Goal: Transaction & Acquisition: Purchase product/service

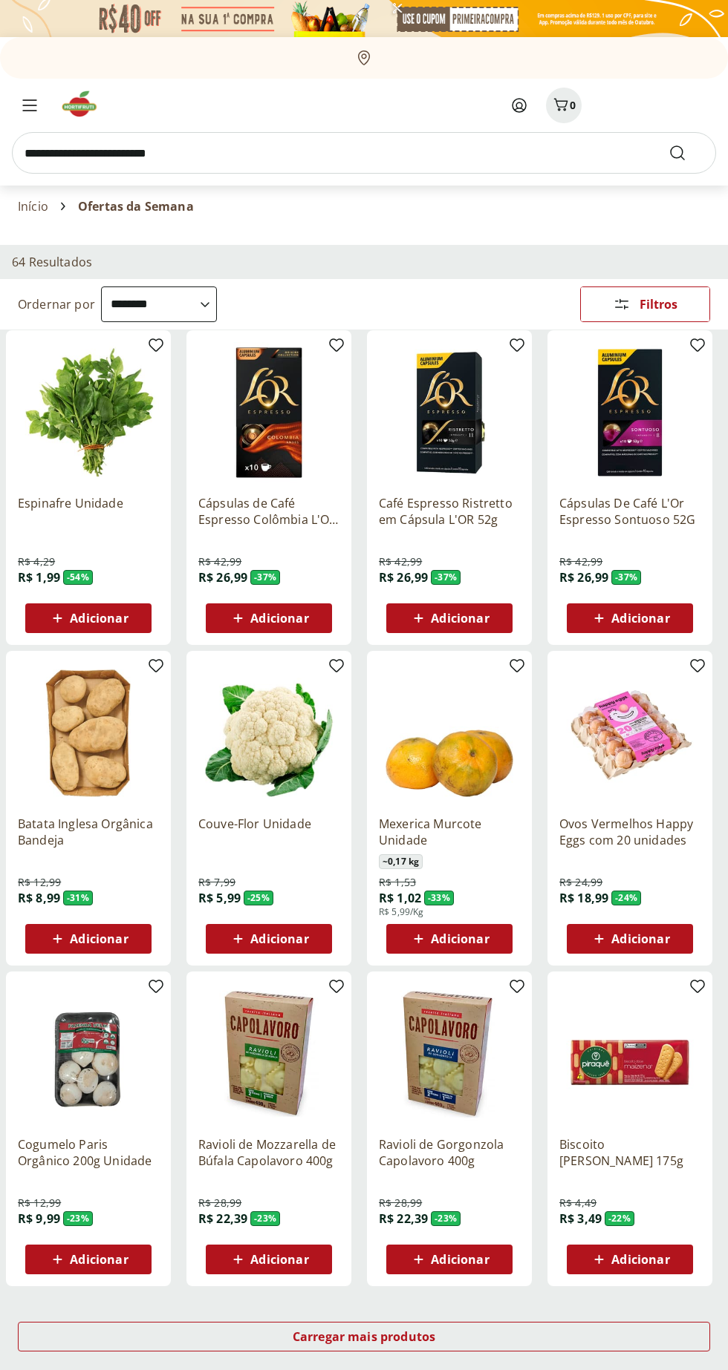
select select "**********"
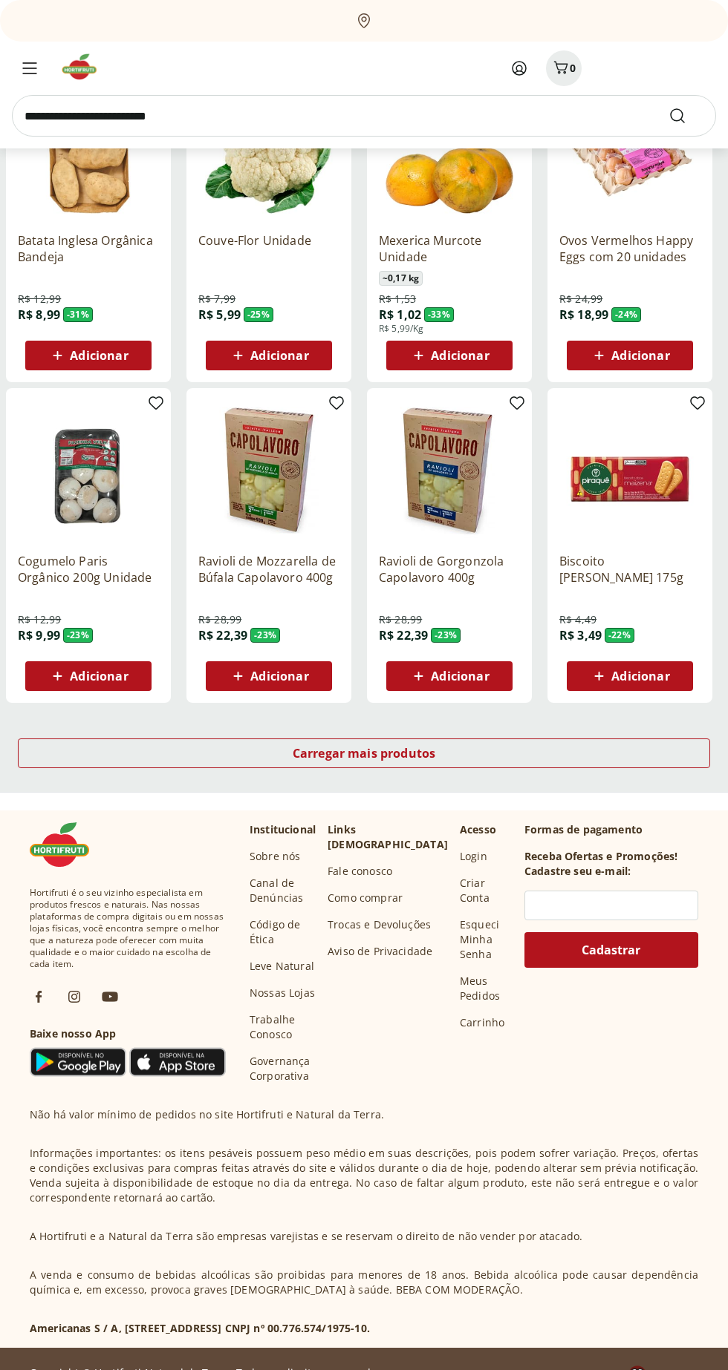
scroll to position [581, 0]
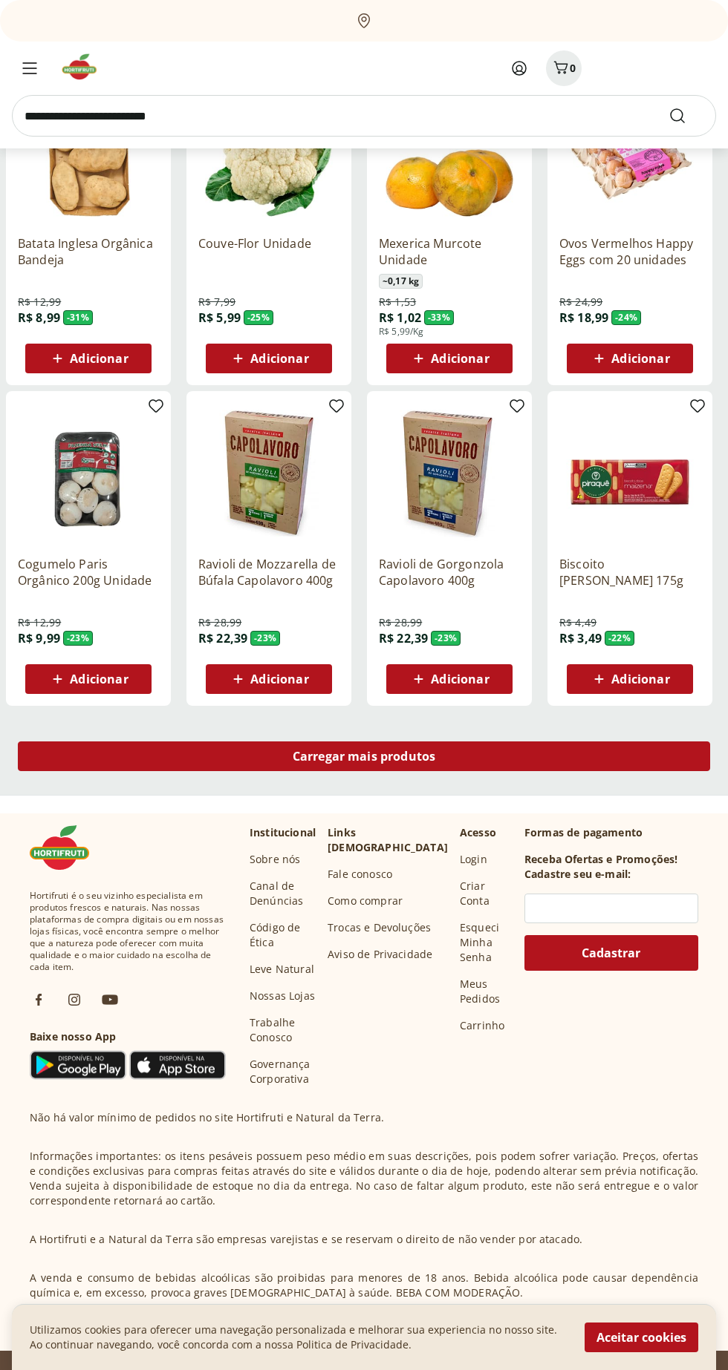
click at [500, 750] on div "Carregar mais produtos" at bounding box center [364, 757] width 692 height 30
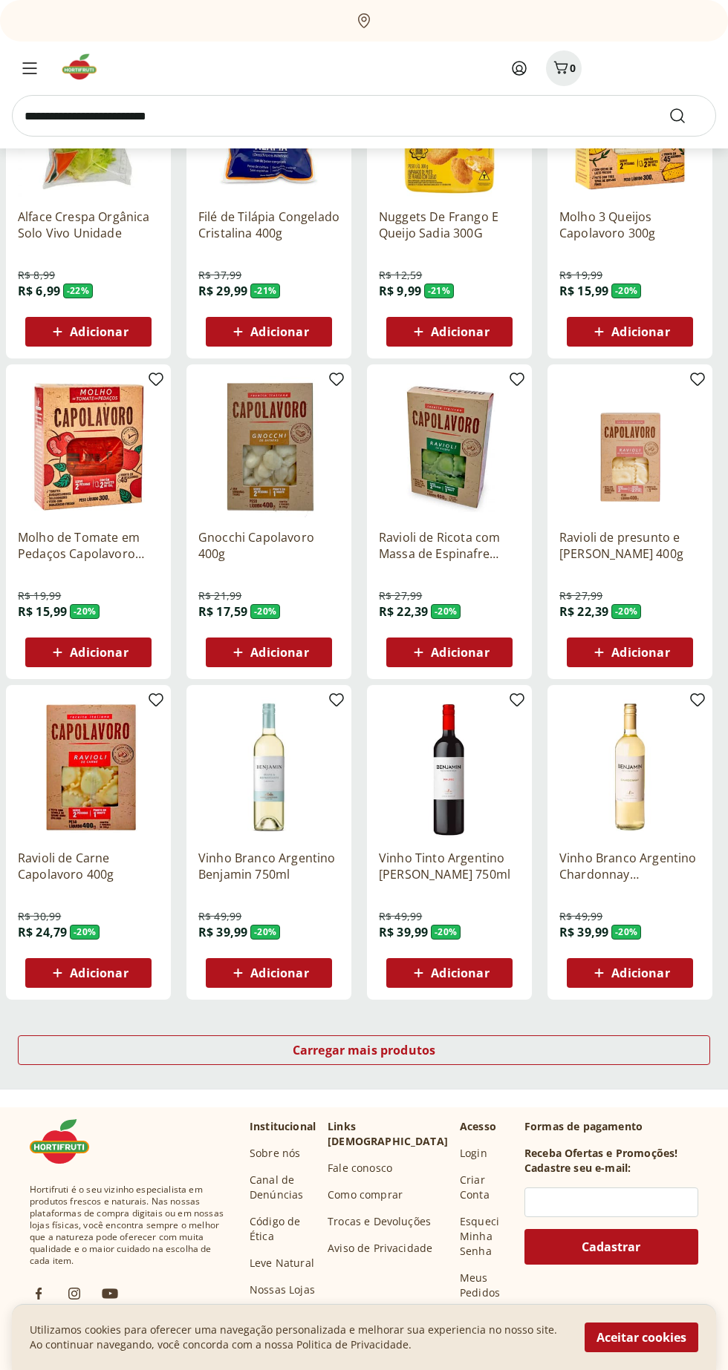
scroll to position [368, 0]
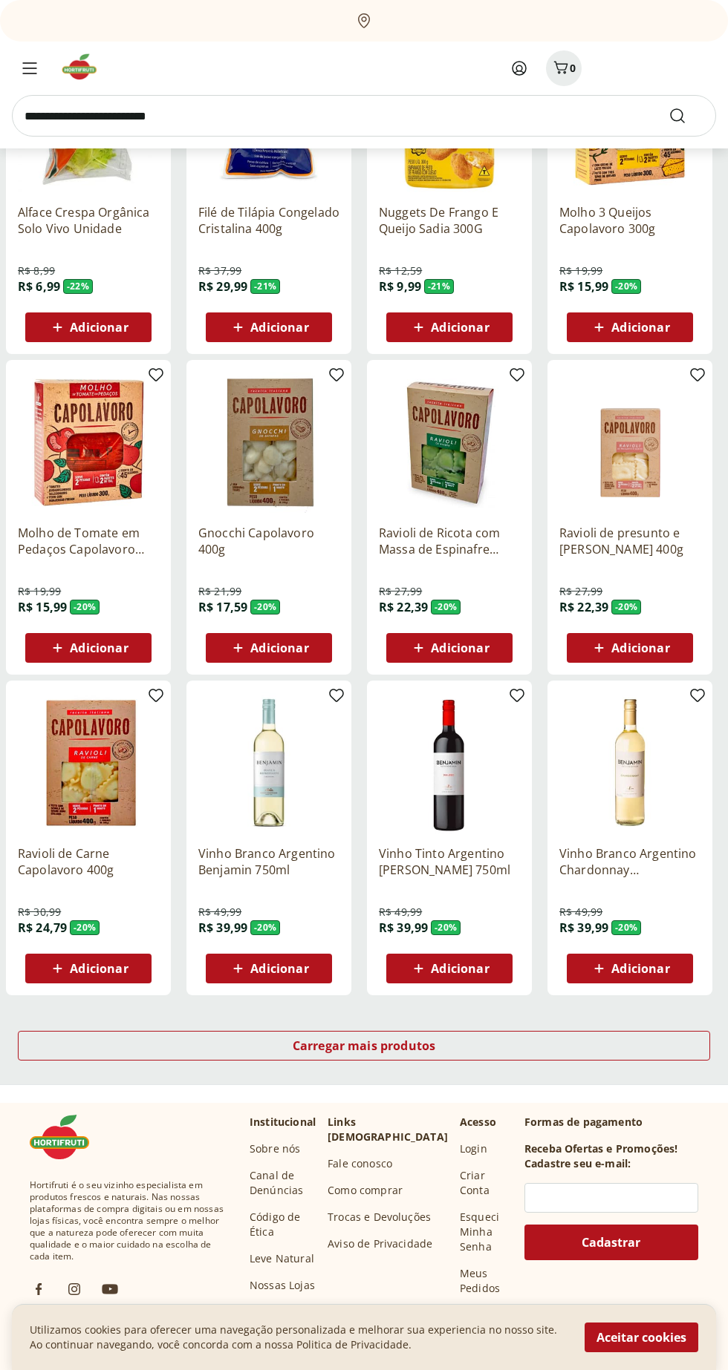
click at [534, 1031] on div "Carregar mais produtos" at bounding box center [364, 1046] width 692 height 30
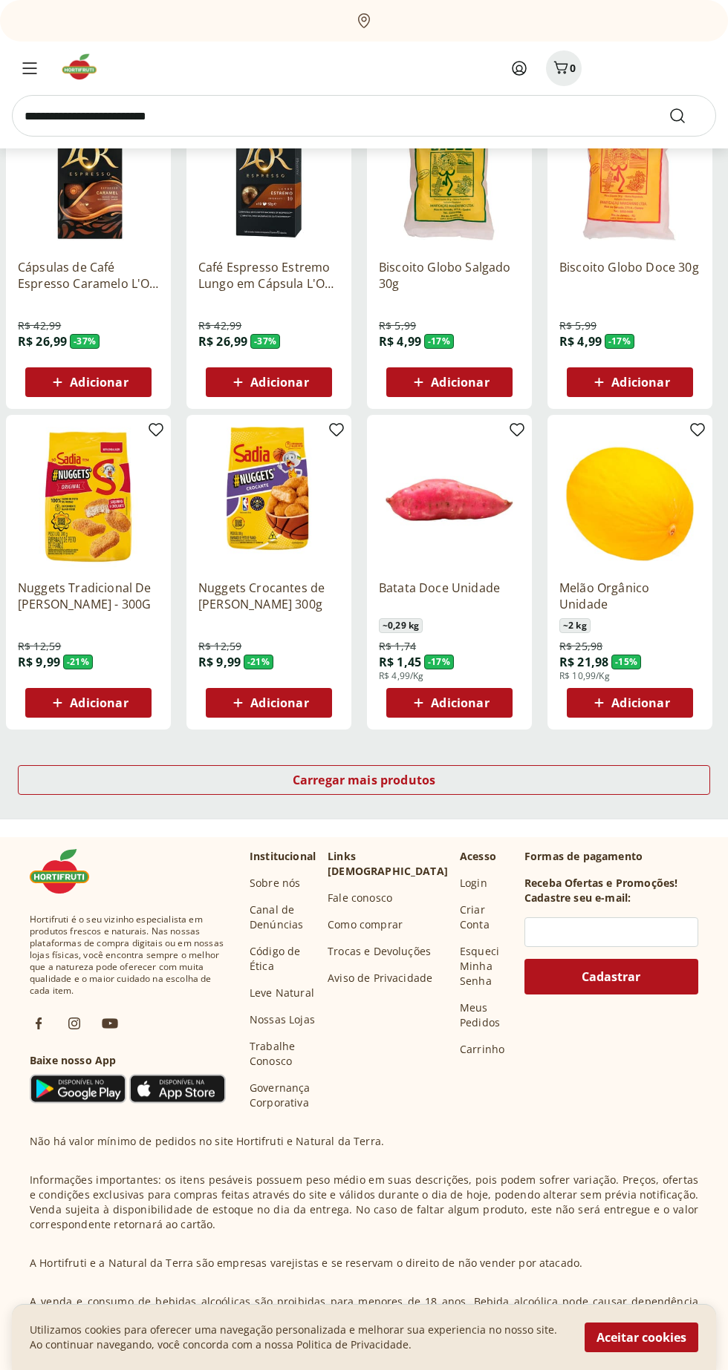
scroll to position [658, 0]
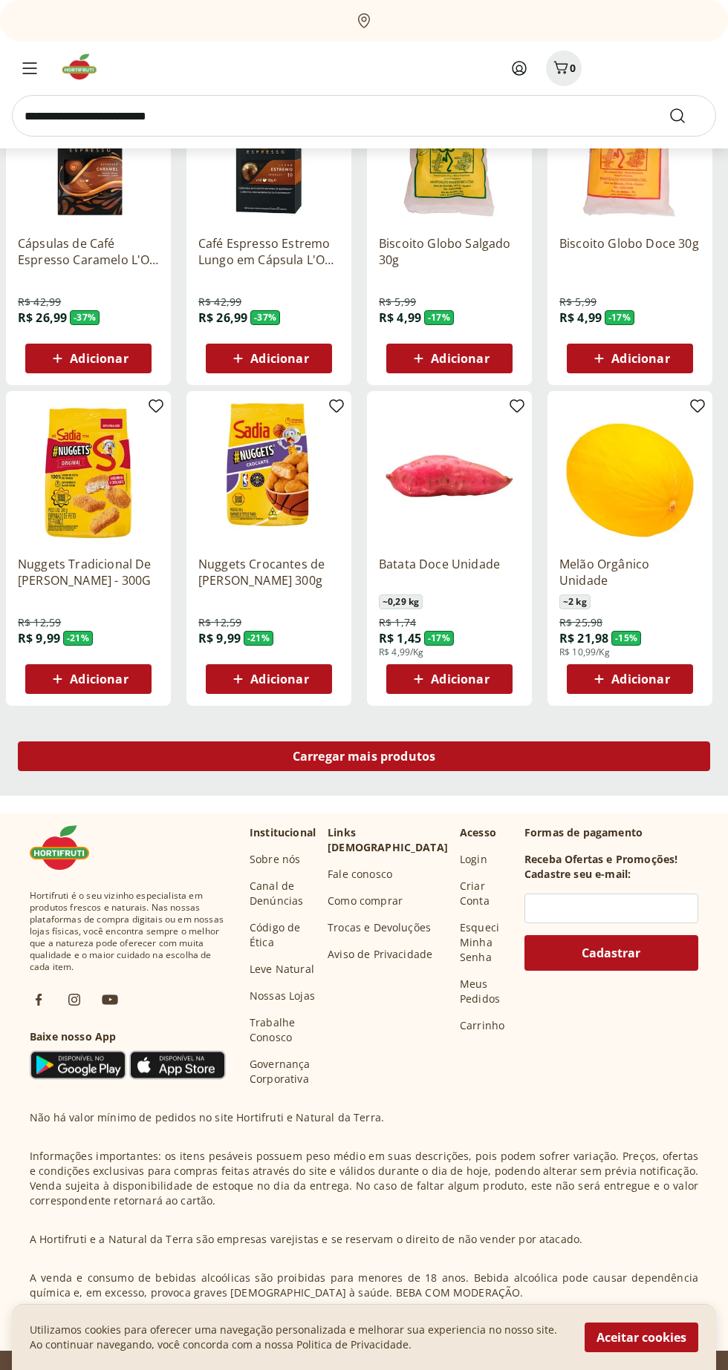
click at [593, 769] on div "Carregar mais produtos" at bounding box center [364, 757] width 692 height 30
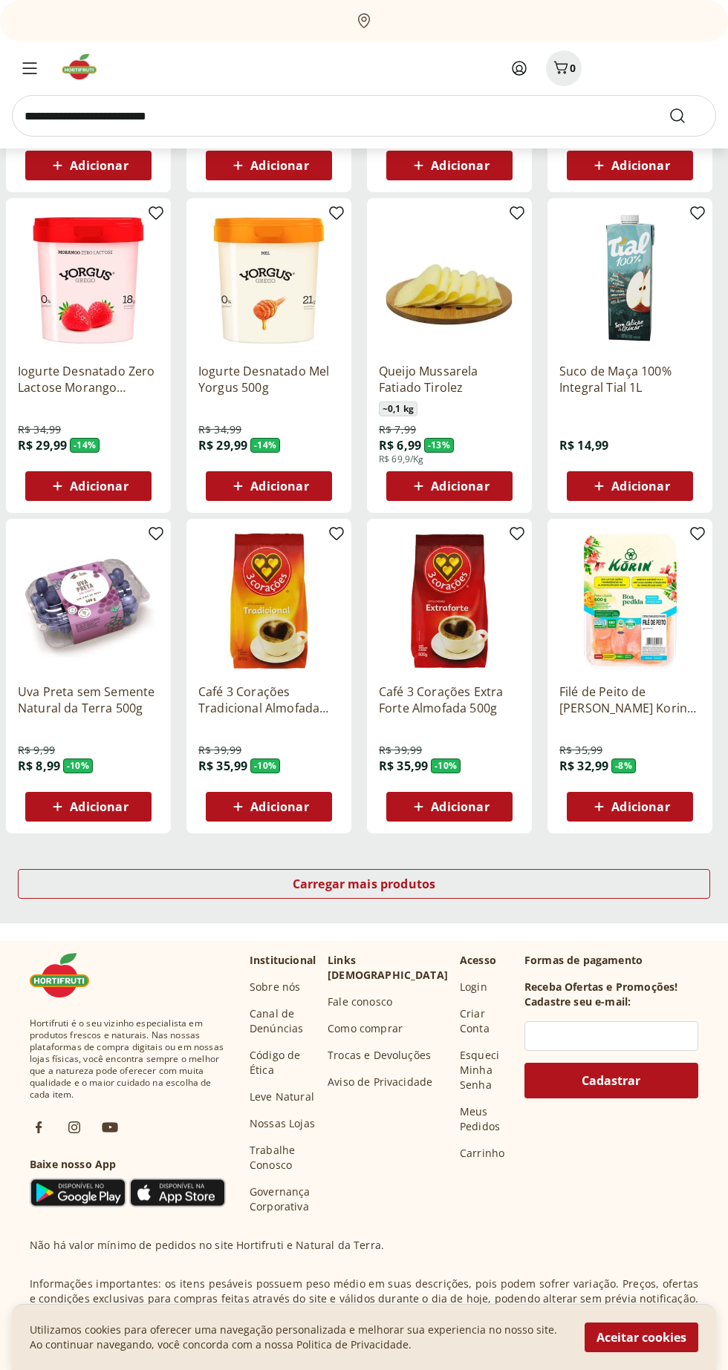
scroll to position [658, 0]
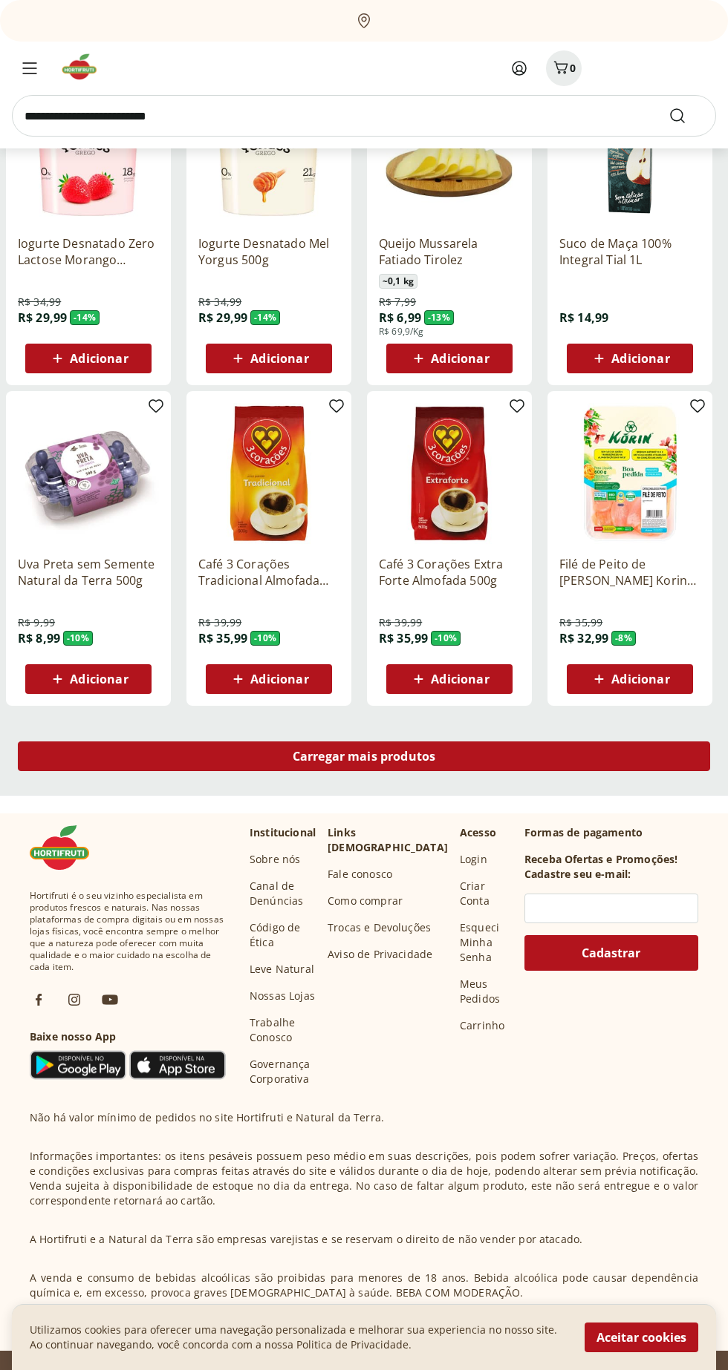
click at [559, 763] on div "Carregar mais produtos" at bounding box center [364, 757] width 692 height 30
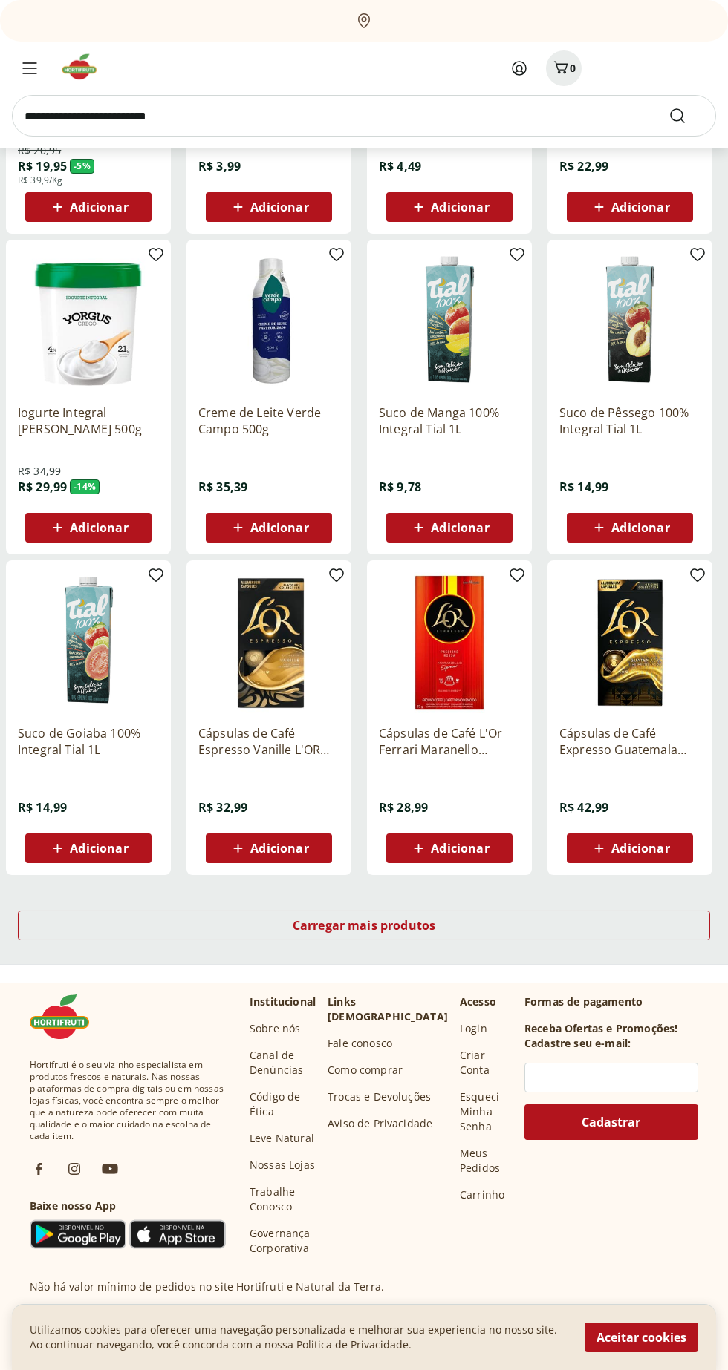
scroll to position [491, 0]
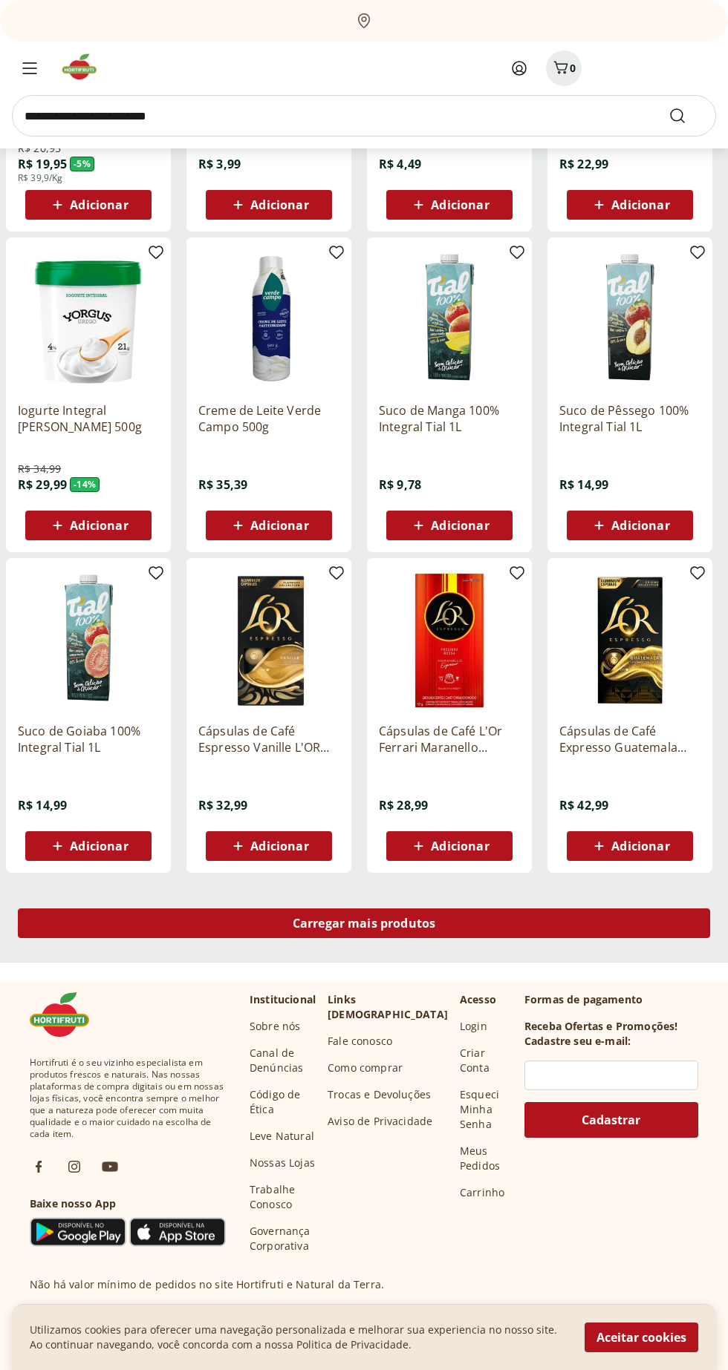
click at [558, 930] on div "Carregar mais produtos" at bounding box center [364, 924] width 692 height 30
